Goal: Information Seeking & Learning: Learn about a topic

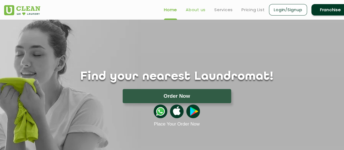
click at [200, 10] on link "About us" at bounding box center [196, 10] width 20 height 7
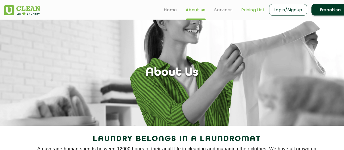
click at [252, 8] on link "Pricing List" at bounding box center [253, 10] width 23 height 7
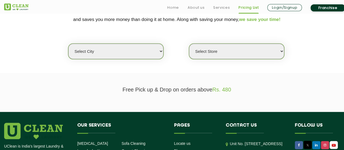
scroll to position [136, 0]
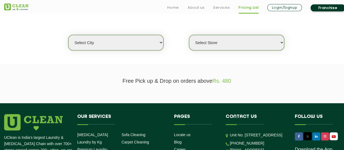
click at [161, 44] on select "Select city" at bounding box center [115, 43] width 95 height 16
click at [163, 42] on select "Select city" at bounding box center [115, 43] width 95 height 16
click at [80, 41] on select "Select city" at bounding box center [115, 43] width 95 height 16
click at [80, 42] on select "Select city" at bounding box center [115, 43] width 95 height 16
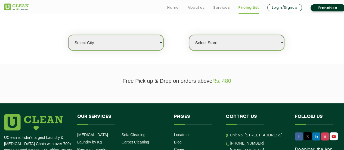
click at [80, 42] on select "Select city" at bounding box center [115, 43] width 95 height 16
click at [158, 42] on select "Select city" at bounding box center [115, 43] width 95 height 16
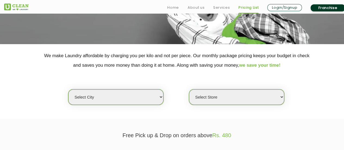
scroll to position [109, 0]
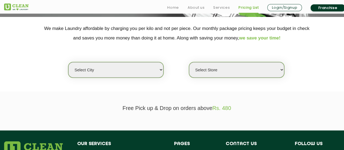
click at [228, 64] on select "Select Store" at bounding box center [236, 70] width 95 height 16
click at [189, 62] on select "Select Store" at bounding box center [236, 70] width 95 height 16
click at [88, 72] on select "Select city" at bounding box center [115, 70] width 95 height 16
click at [68, 62] on select "Select city" at bounding box center [115, 70] width 95 height 16
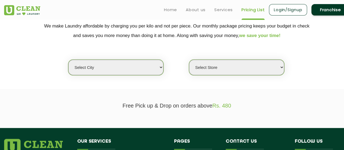
scroll to position [83, 0]
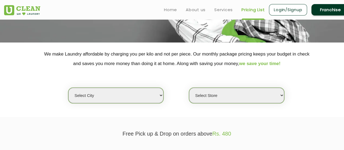
click at [107, 96] on select "Select city [GEOGRAPHIC_DATA] [GEOGRAPHIC_DATA] [GEOGRAPHIC_DATA] [GEOGRAPHIC_D…" at bounding box center [115, 96] width 95 height 16
select select "124"
click at [68, 88] on select "Select city [GEOGRAPHIC_DATA] [GEOGRAPHIC_DATA] [GEOGRAPHIC_DATA] [GEOGRAPHIC_D…" at bounding box center [115, 96] width 95 height 16
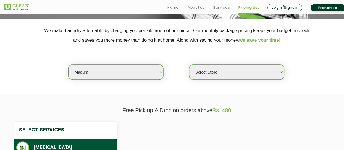
scroll to position [109, 0]
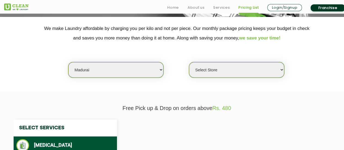
click at [222, 68] on select "Select Store" at bounding box center [236, 70] width 95 height 16
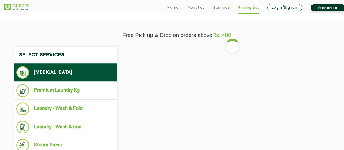
scroll to position [190, 0]
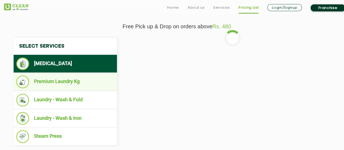
click at [61, 82] on li "Premium Laundry Kg" at bounding box center [65, 81] width 98 height 13
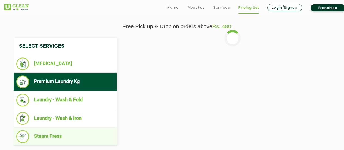
click at [44, 134] on li "Steam Press" at bounding box center [65, 136] width 98 height 13
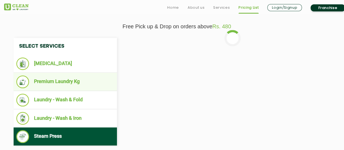
click at [54, 83] on li "Premium Laundry Kg" at bounding box center [65, 81] width 98 height 13
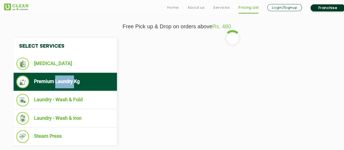
click at [54, 83] on li "Premium Laundry Kg" at bounding box center [65, 81] width 98 height 13
click at [40, 82] on li "Premium Laundry Kg" at bounding box center [65, 81] width 98 height 13
click at [41, 82] on li "Premium Laundry Kg" at bounding box center [65, 81] width 98 height 13
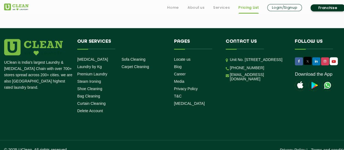
scroll to position [343, 0]
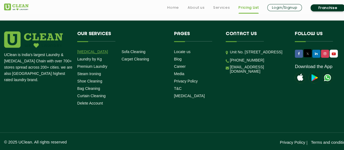
click at [94, 51] on link "[MEDICAL_DATA]" at bounding box center [92, 52] width 31 height 4
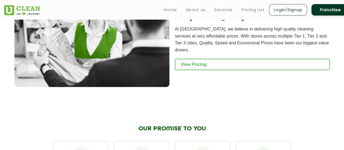
scroll to position [692, 0]
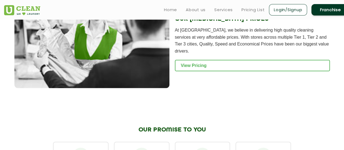
scroll to position [219, 0]
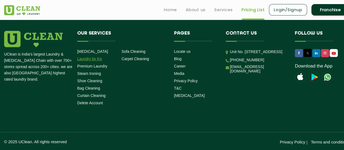
click at [96, 60] on link "Laundry by Kg" at bounding box center [89, 59] width 24 height 4
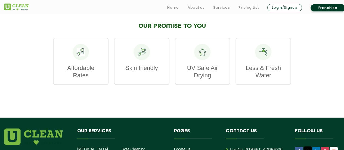
scroll to position [871, 0]
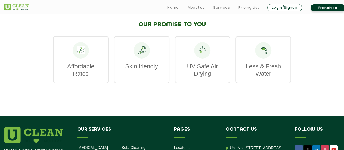
click at [82, 49] on icon at bounding box center [81, 50] width 8 height 8
click at [82, 54] on icon at bounding box center [81, 50] width 8 height 8
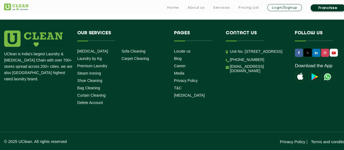
scroll to position [970, 0]
click at [92, 67] on link "Premium Laundry" at bounding box center [92, 66] width 30 height 4
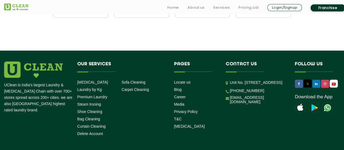
scroll to position [811, 0]
